Goal: Information Seeking & Learning: Check status

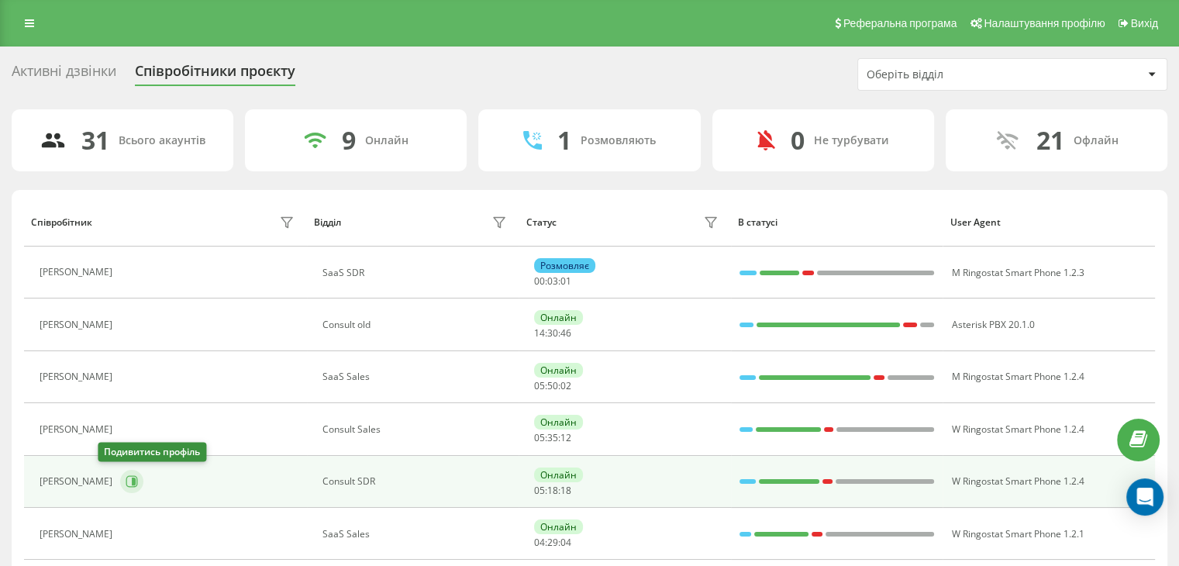
click at [126, 484] on icon at bounding box center [132, 481] width 12 height 12
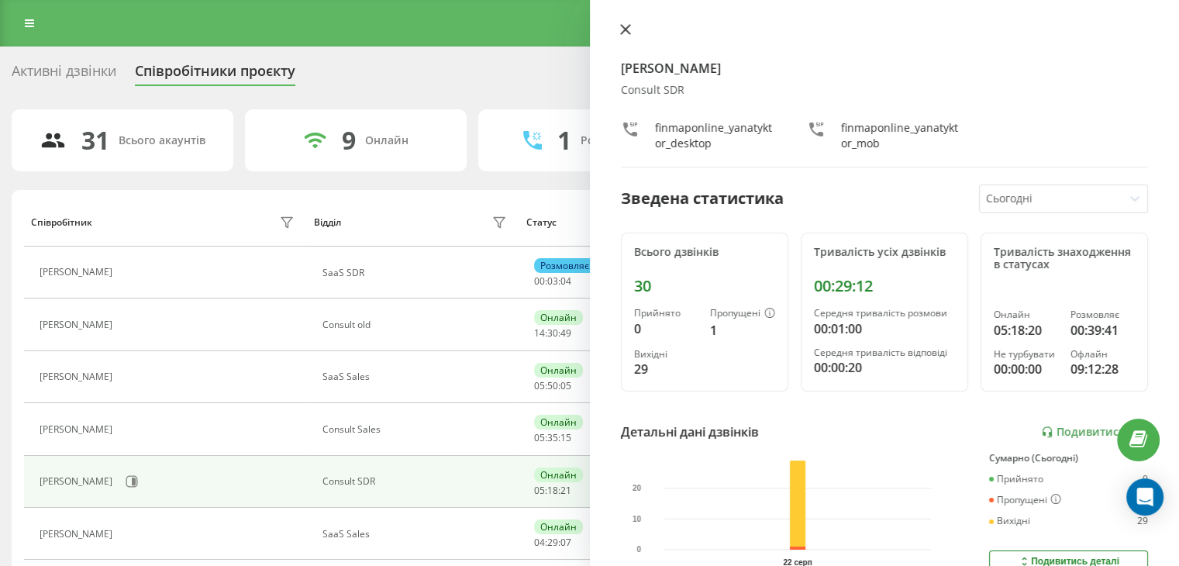
click at [623, 33] on icon at bounding box center [625, 29] width 11 height 11
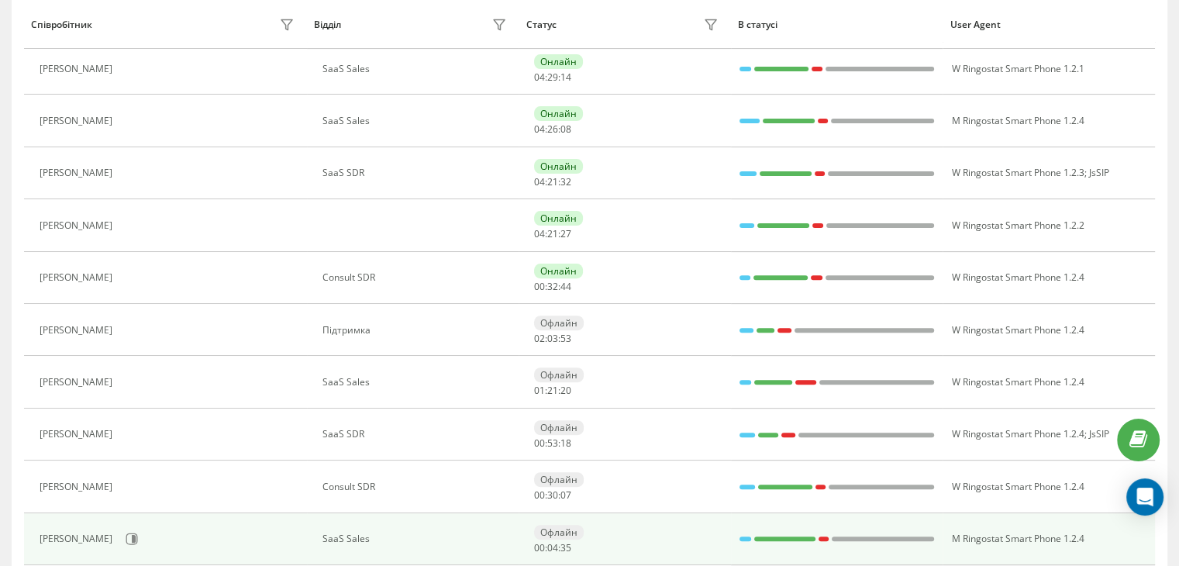
scroll to position [620, 0]
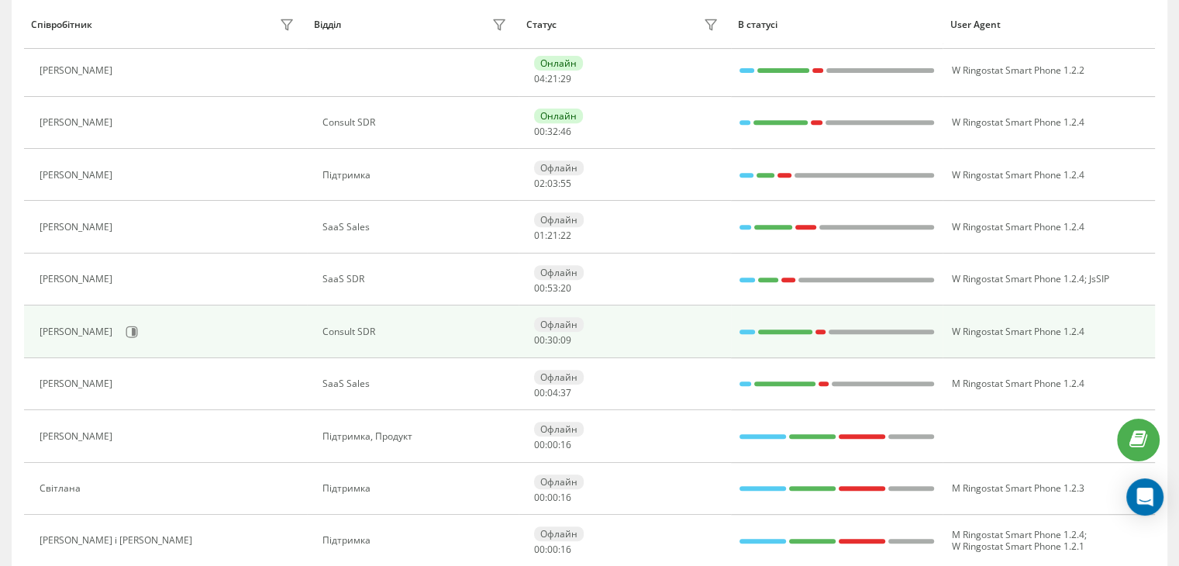
click at [124, 340] on div "[PERSON_NAME]" at bounding box center [169, 332] width 259 height 26
click at [136, 333] on icon at bounding box center [132, 332] width 12 height 12
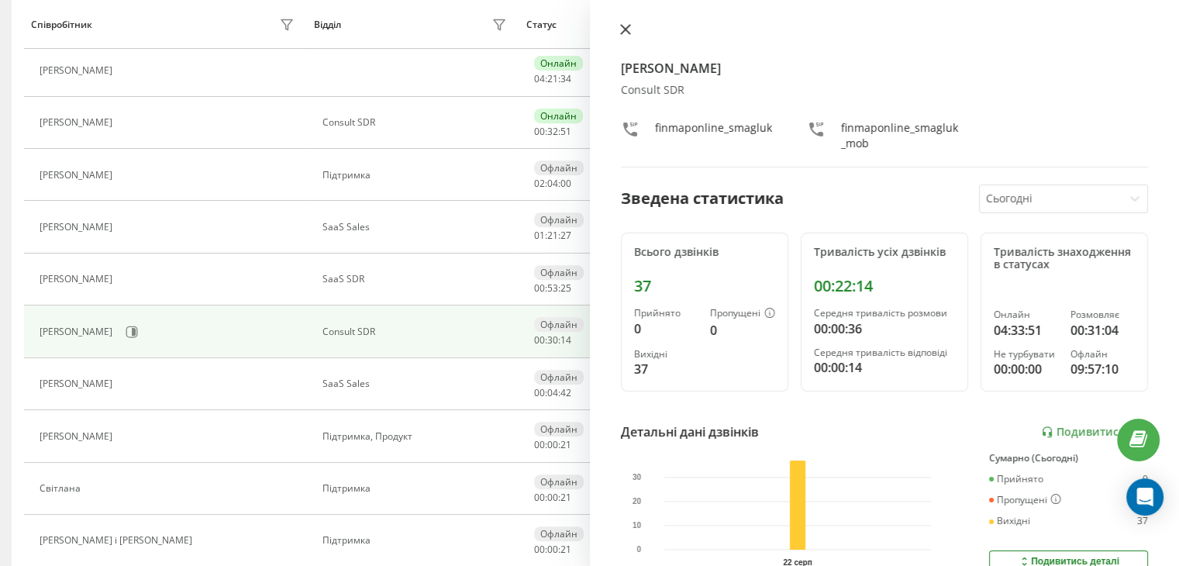
click at [619, 29] on button at bounding box center [625, 30] width 20 height 15
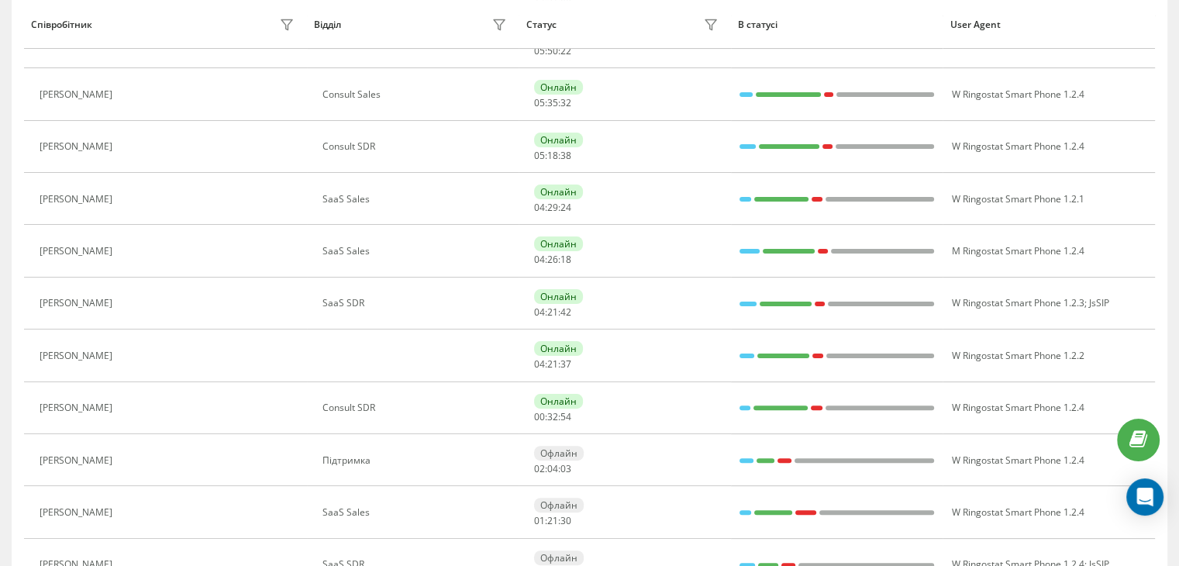
scroll to position [310, 0]
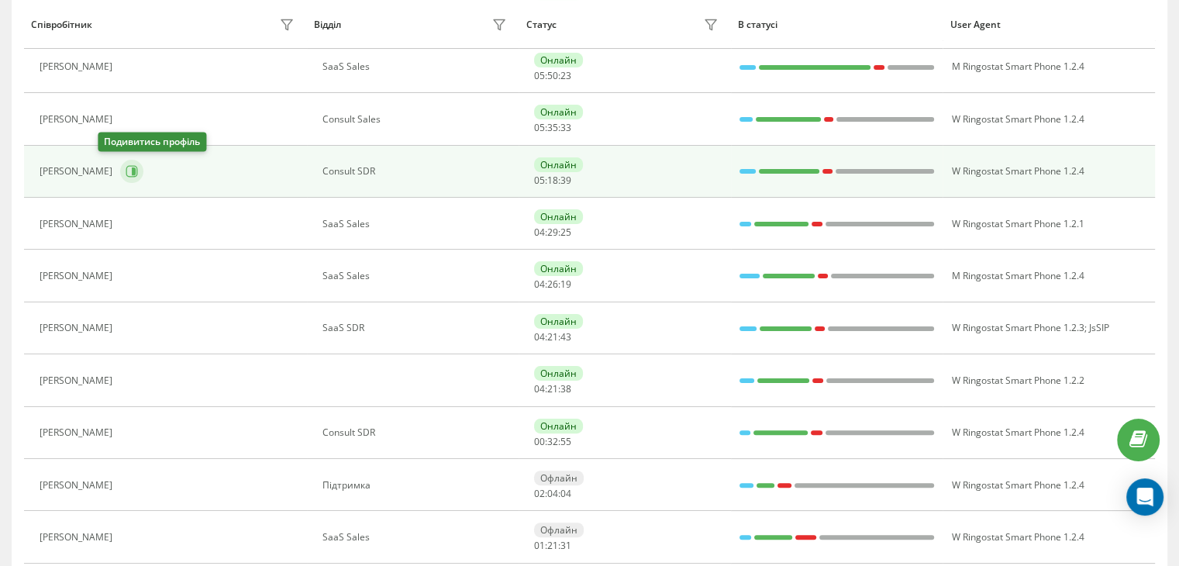
click at [132, 171] on icon at bounding box center [134, 171] width 4 height 8
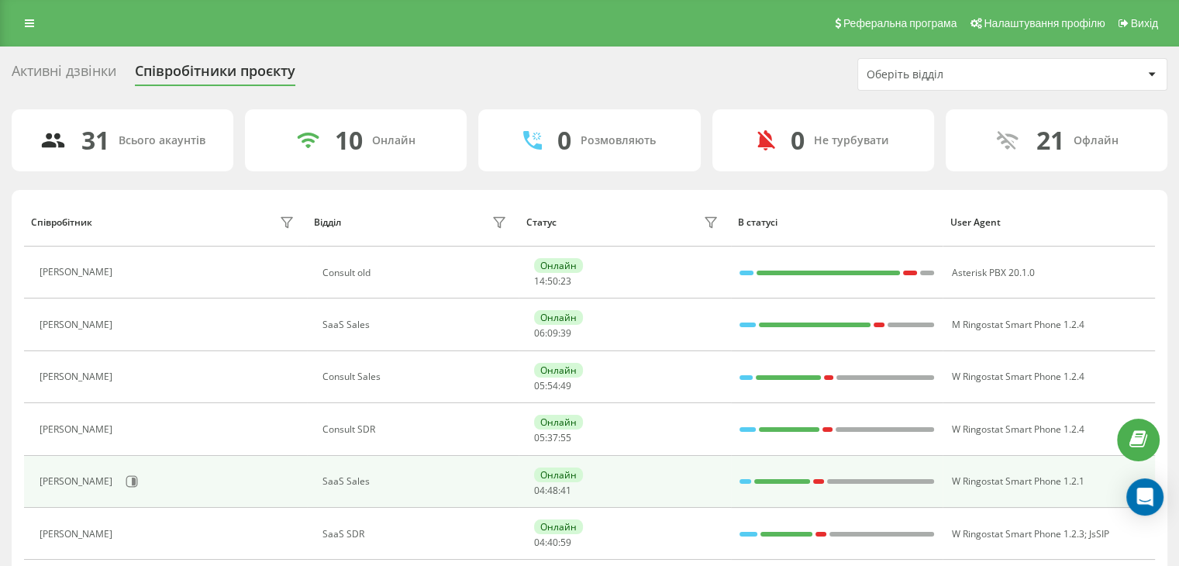
scroll to position [310, 0]
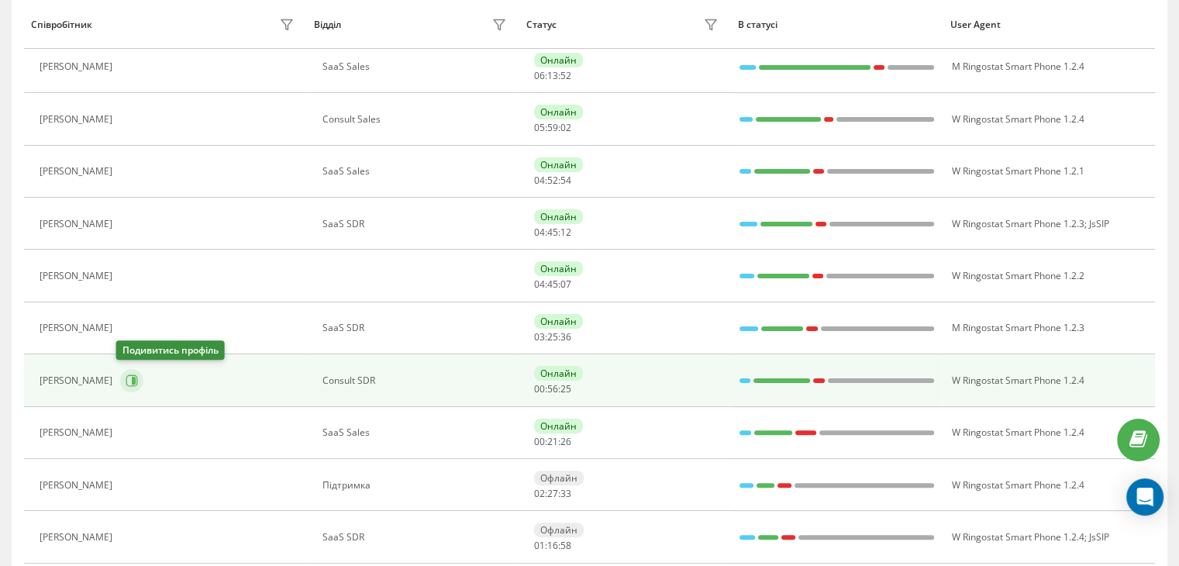
click at [128, 385] on button at bounding box center [131, 380] width 23 height 23
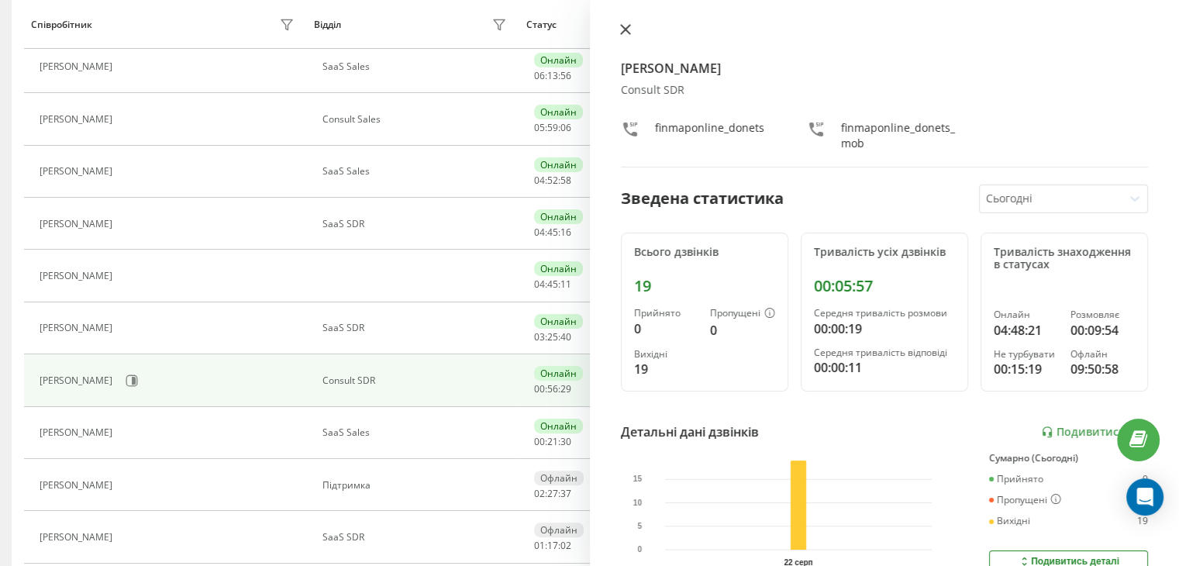
click at [620, 36] on button at bounding box center [625, 30] width 20 height 15
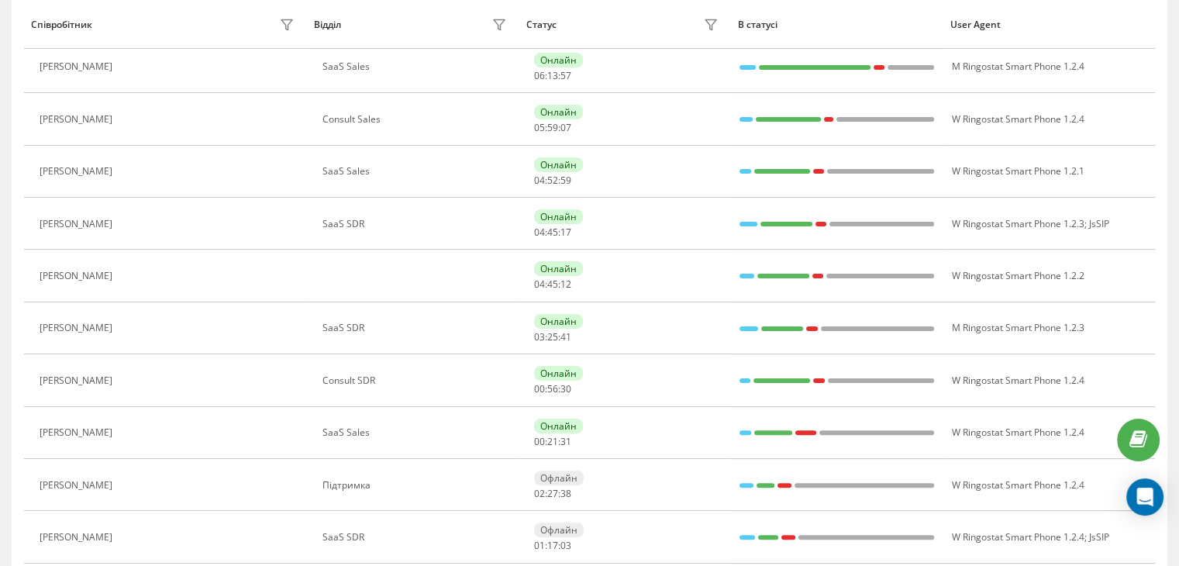
scroll to position [465, 0]
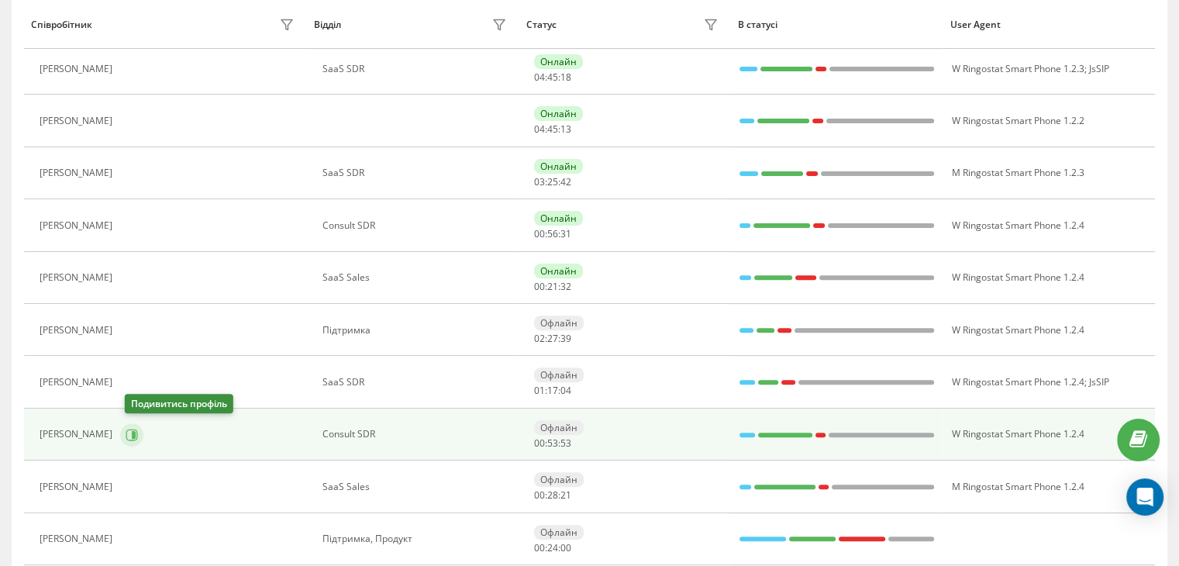
click at [130, 432] on icon at bounding box center [132, 435] width 12 height 12
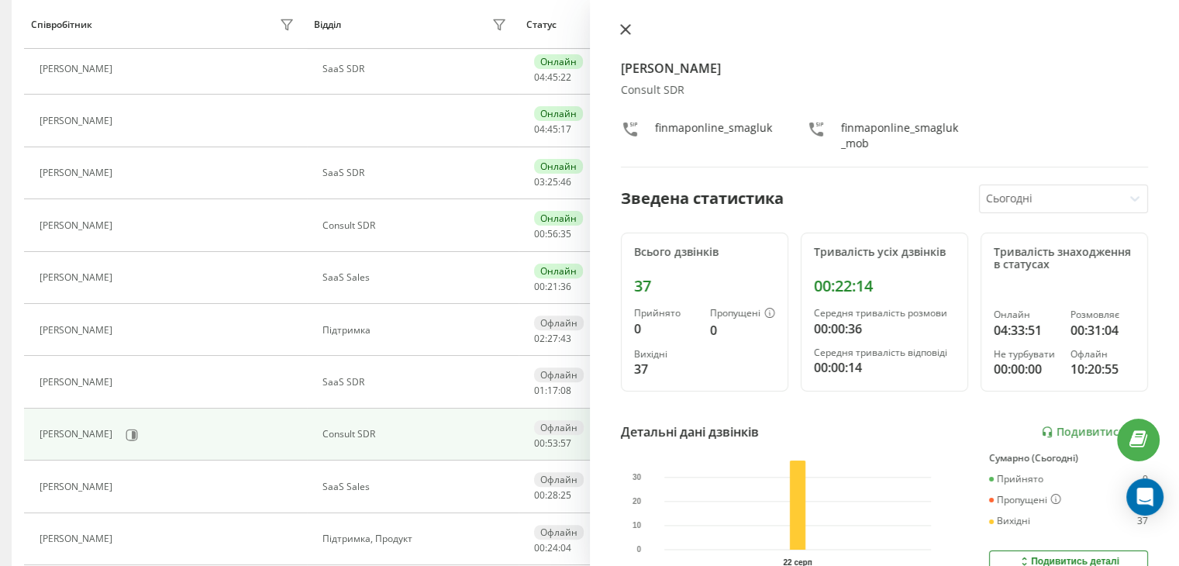
click at [629, 27] on icon at bounding box center [625, 29] width 11 height 11
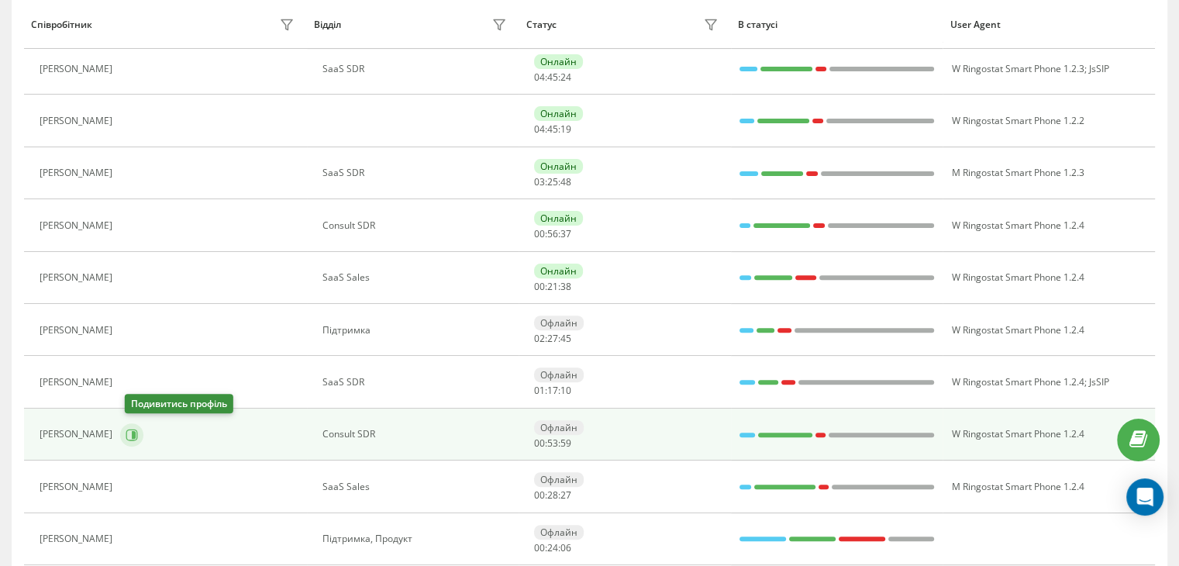
click at [136, 435] on icon at bounding box center [134, 434] width 4 height 8
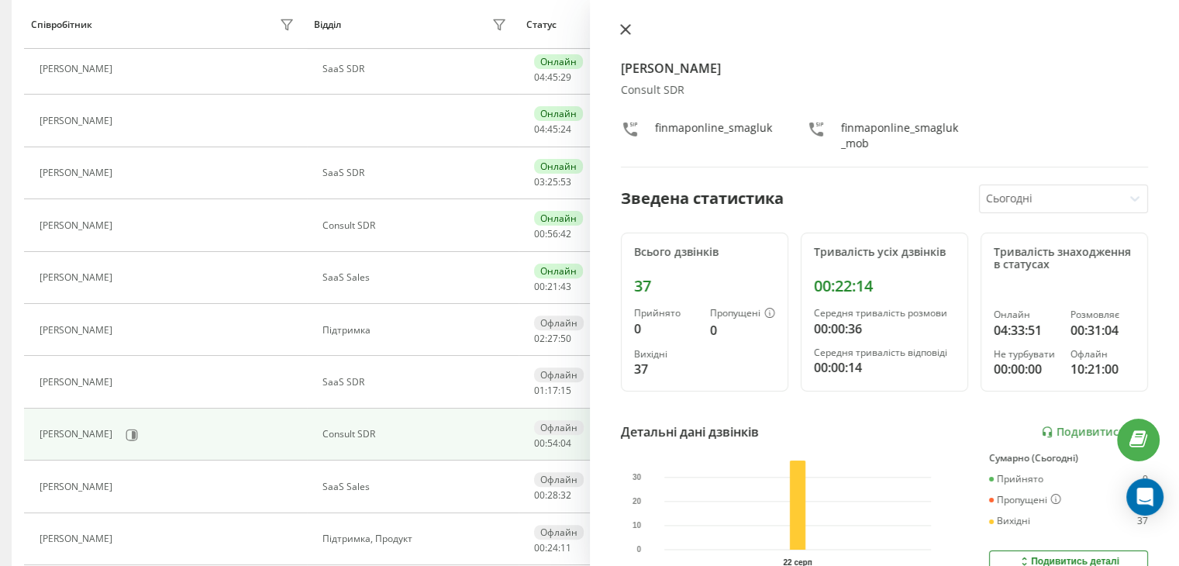
click at [628, 29] on icon at bounding box center [625, 29] width 11 height 11
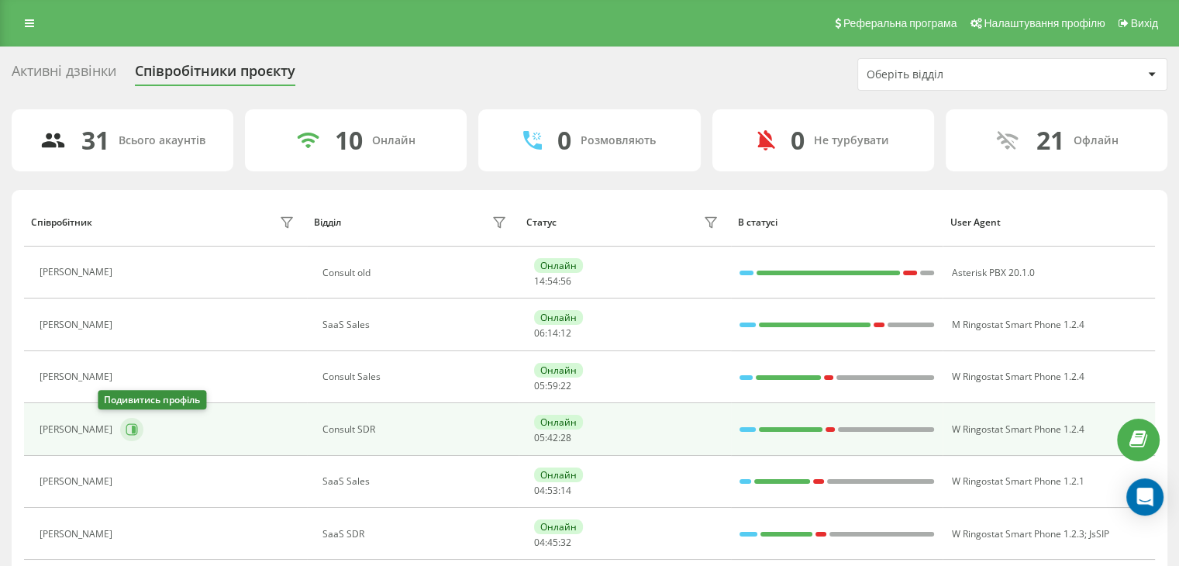
click at [132, 429] on icon at bounding box center [134, 430] width 4 height 8
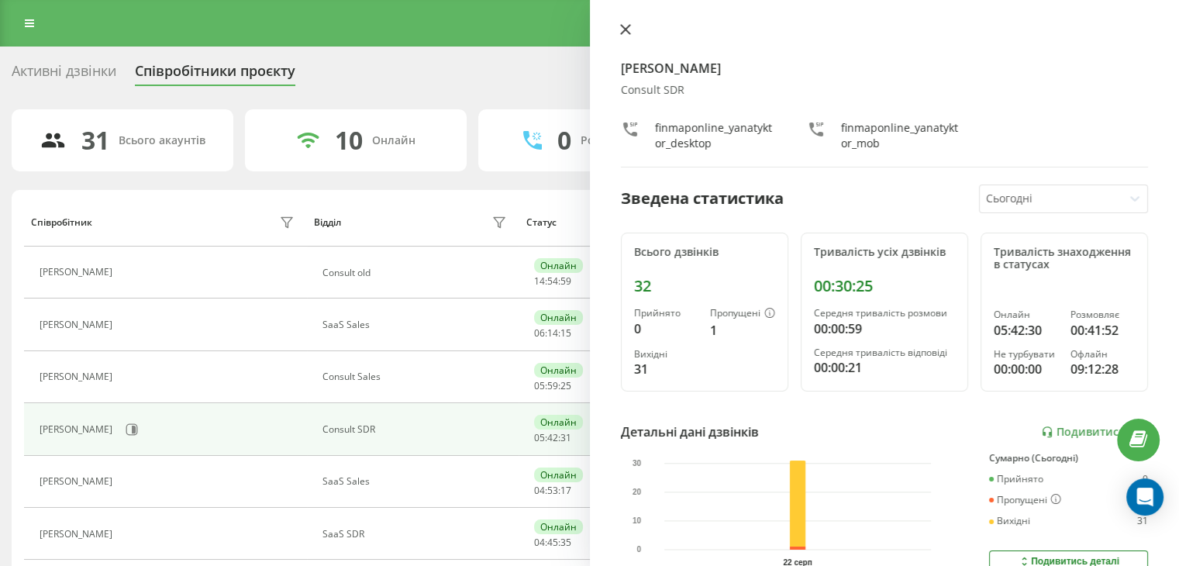
click at [622, 28] on icon at bounding box center [624, 29] width 9 height 9
